Goal: Information Seeking & Learning: Learn about a topic

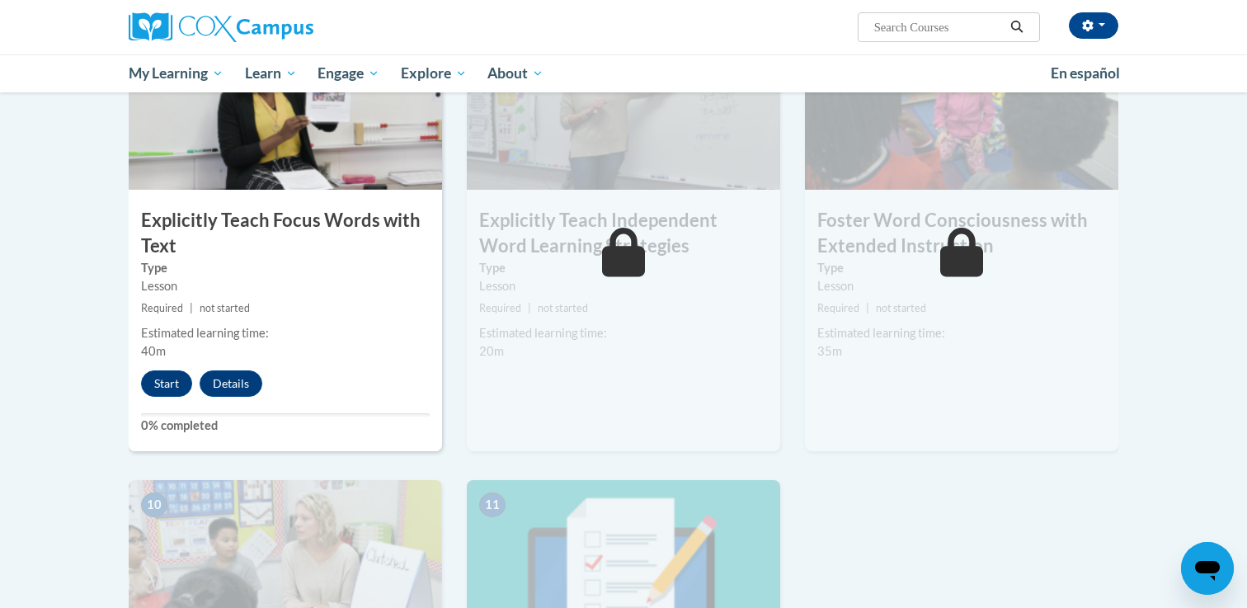
scroll to position [1315, 0]
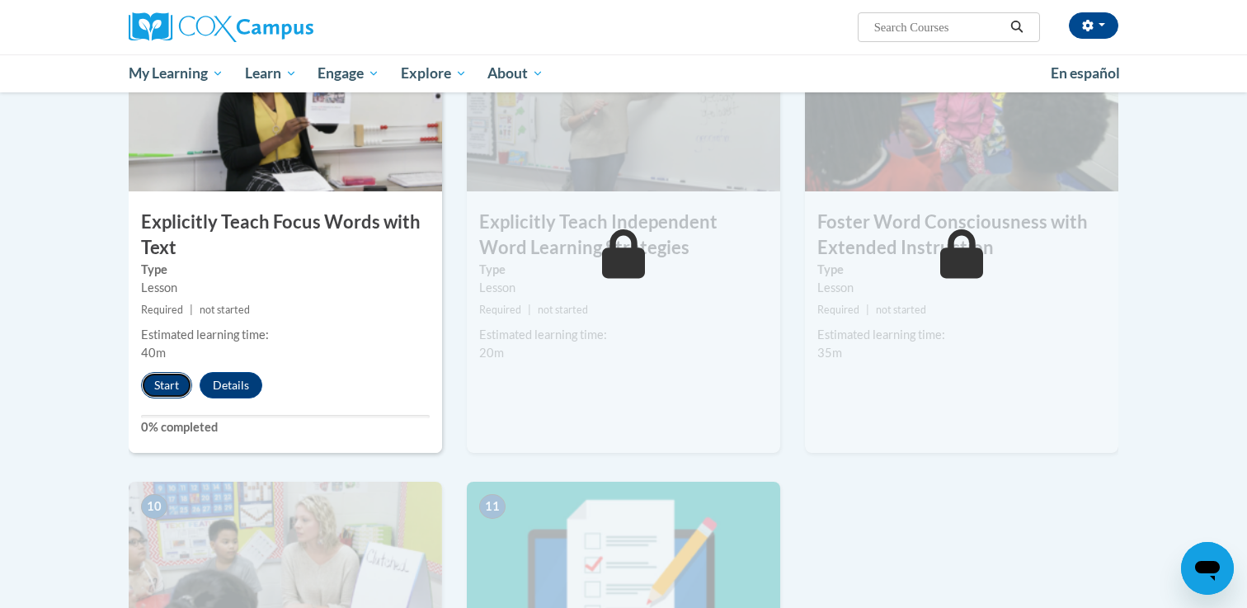
click at [170, 393] on button "Start" at bounding box center [166, 385] width 51 height 26
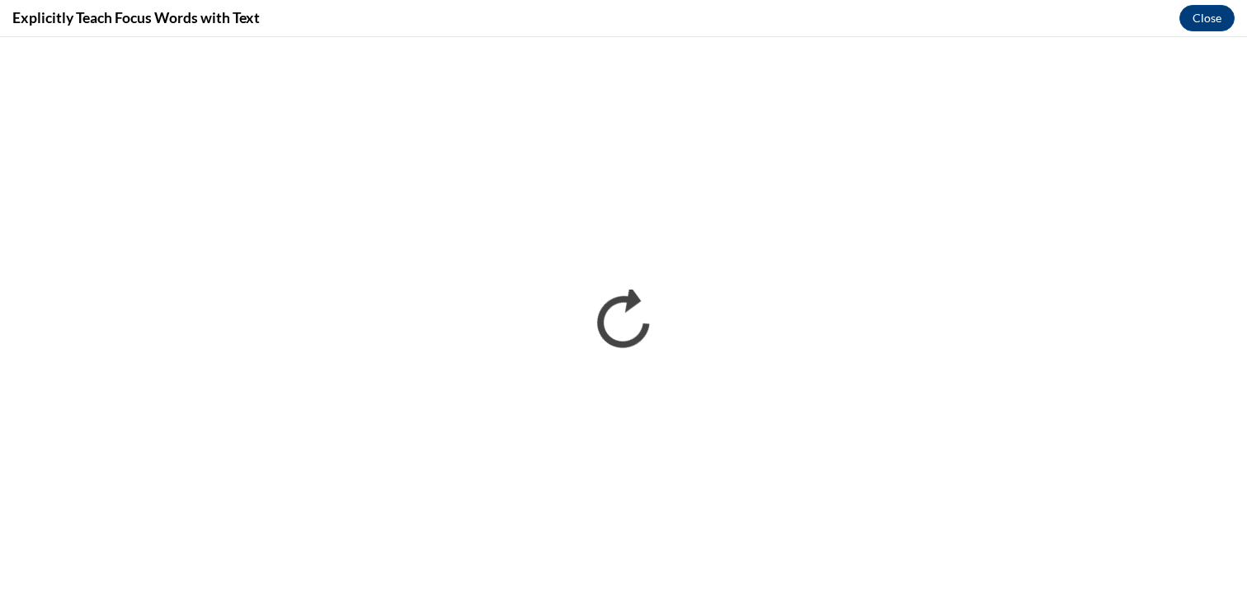
scroll to position [0, 0]
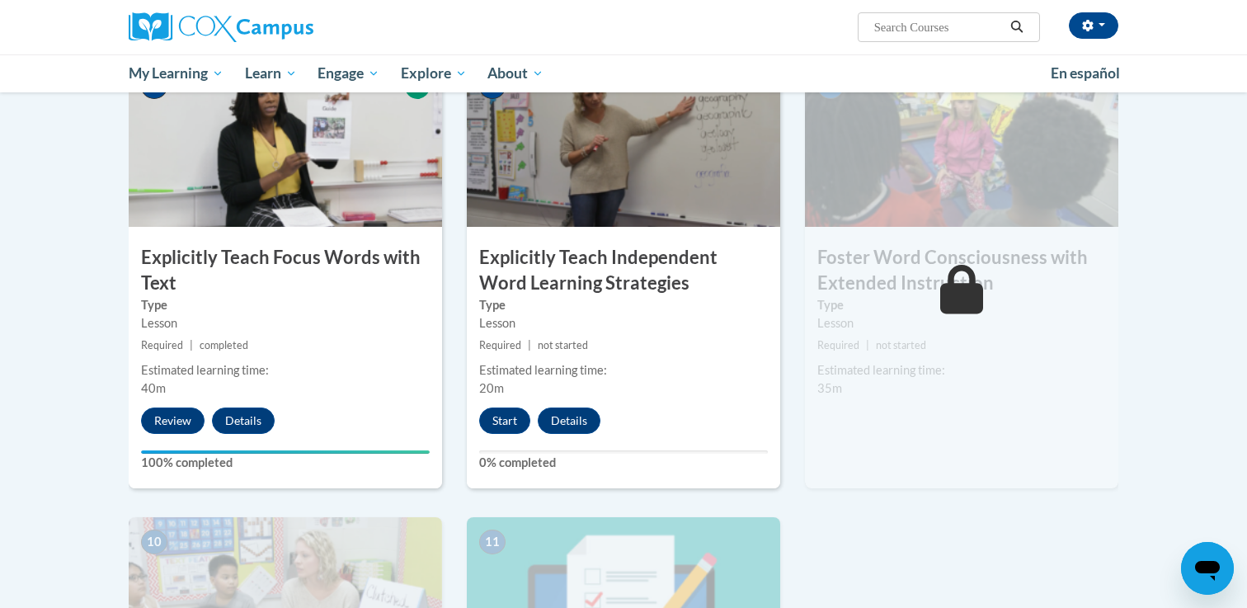
scroll to position [1277, 0]
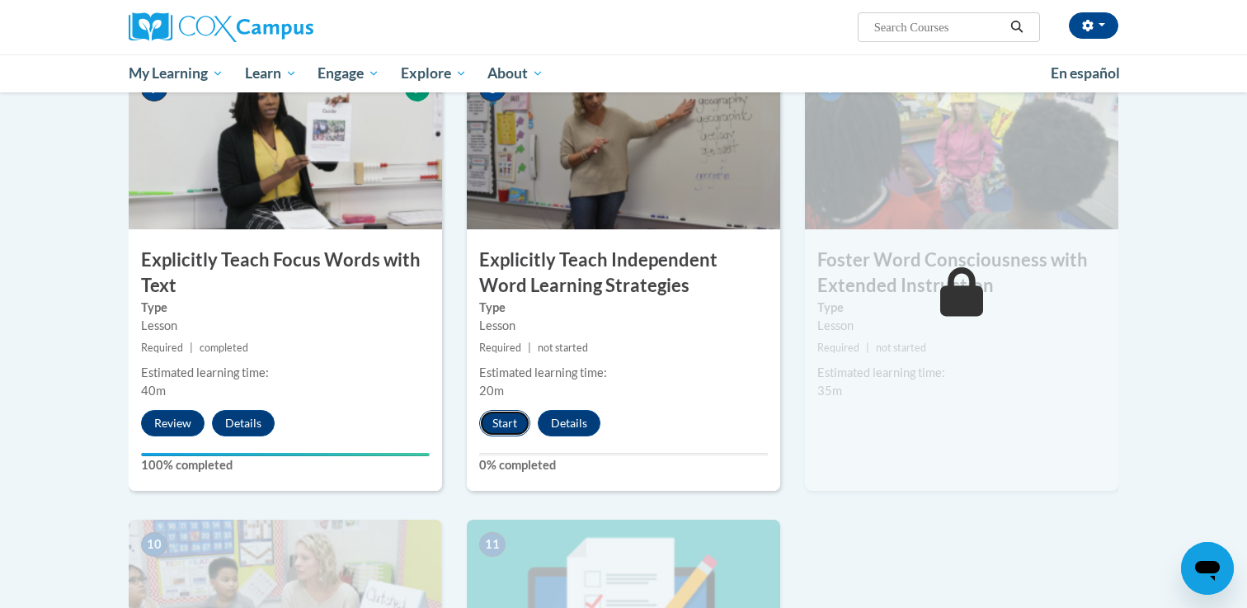
click at [512, 423] on button "Start" at bounding box center [504, 423] width 51 height 26
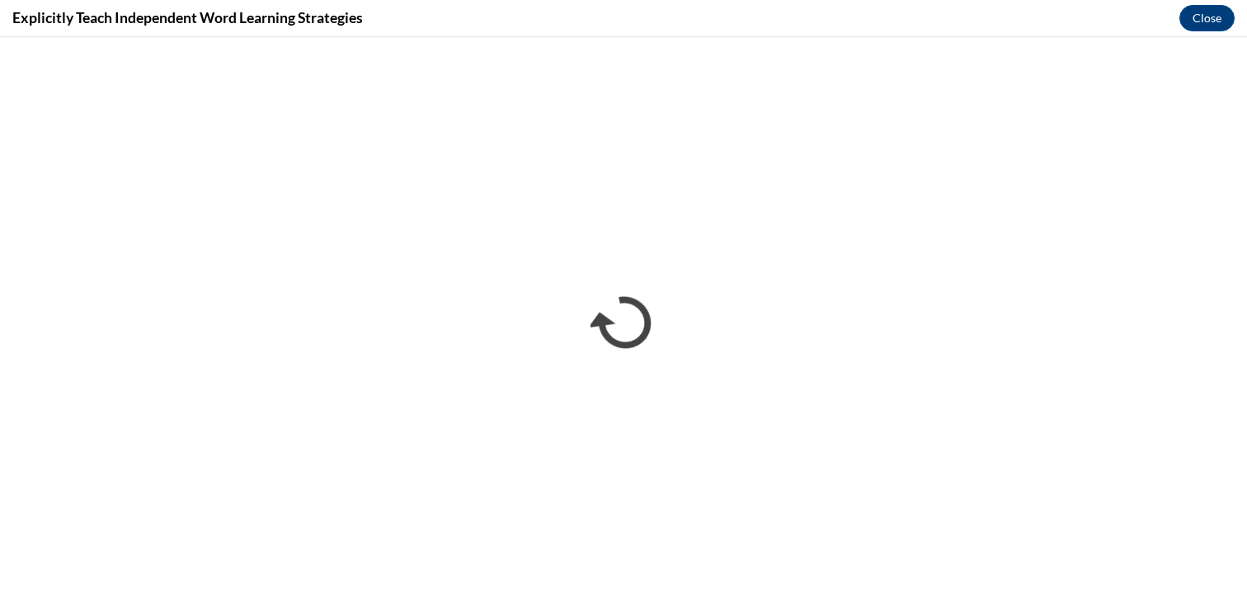
scroll to position [0, 0]
